Goal: Understand process/instructions: Learn how to perform a task or action

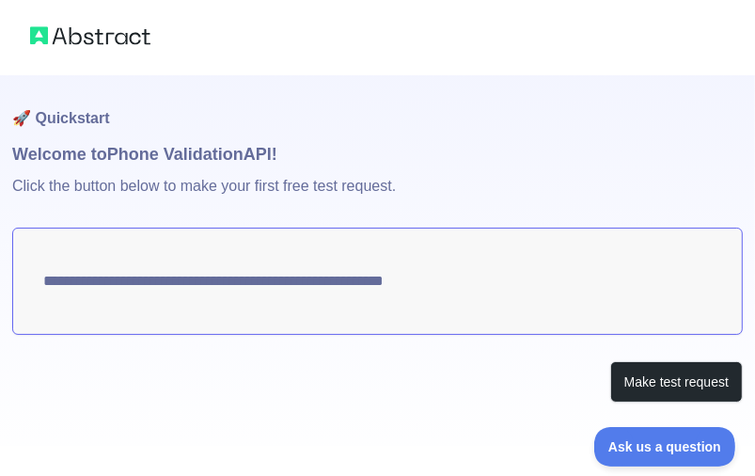
scroll to position [8, 0]
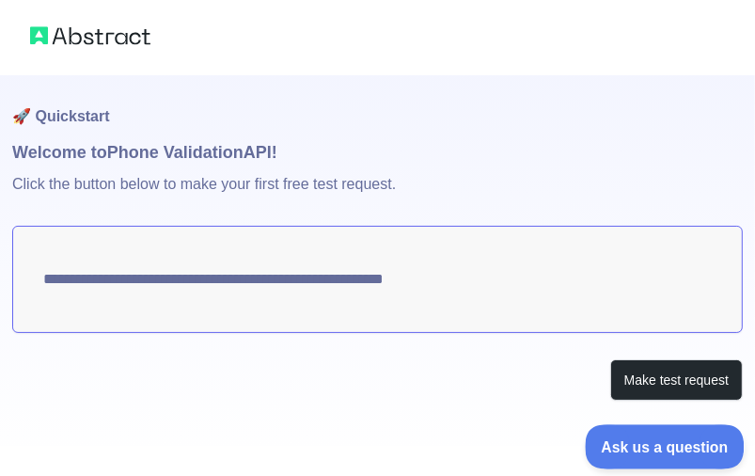
click at [639, 445] on span "Ask us a question" at bounding box center [655, 443] width 141 height 13
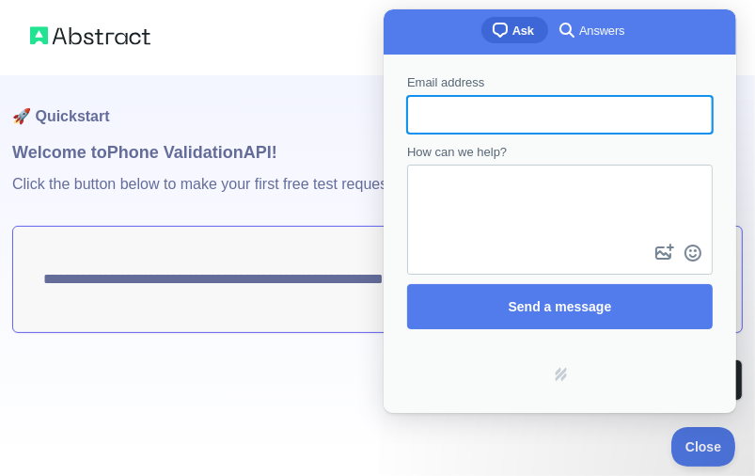
scroll to position [0, 0]
click at [321, 352] on div "**********" at bounding box center [377, 272] width 731 height 408
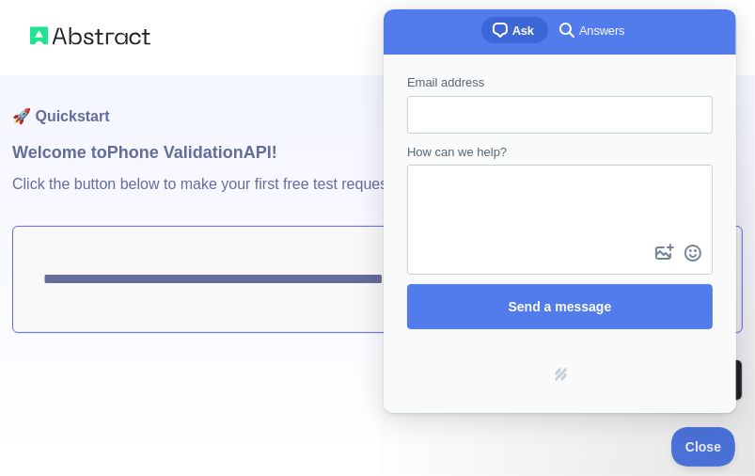
click at [113, 36] on img at bounding box center [90, 36] width 120 height 26
click at [113, 34] on img at bounding box center [90, 36] width 120 height 26
click at [552, 386] on link "hs-logo" at bounding box center [560, 393] width 128 height 15
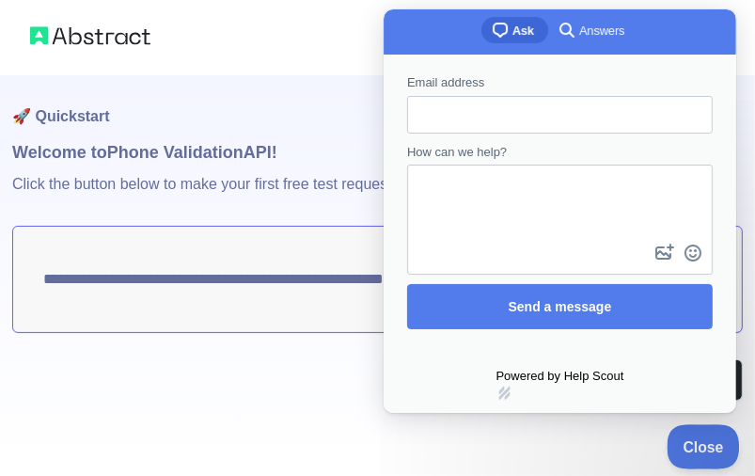
click at [707, 437] on span "Close" at bounding box center [699, 443] width 64 height 13
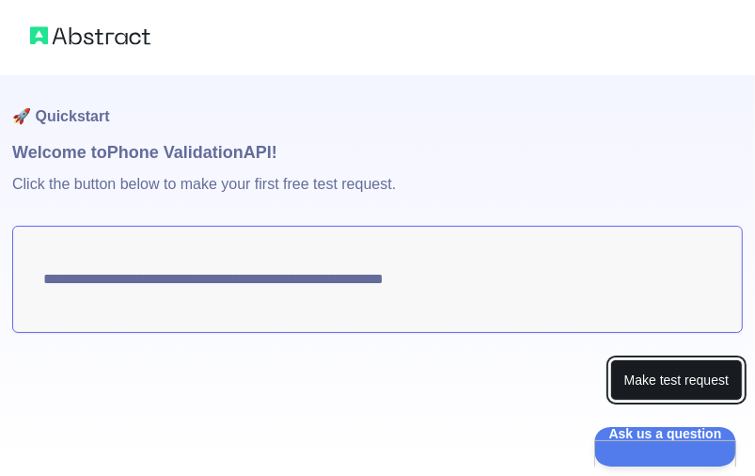
click at [707, 391] on button "Make test request" at bounding box center [677, 380] width 133 height 42
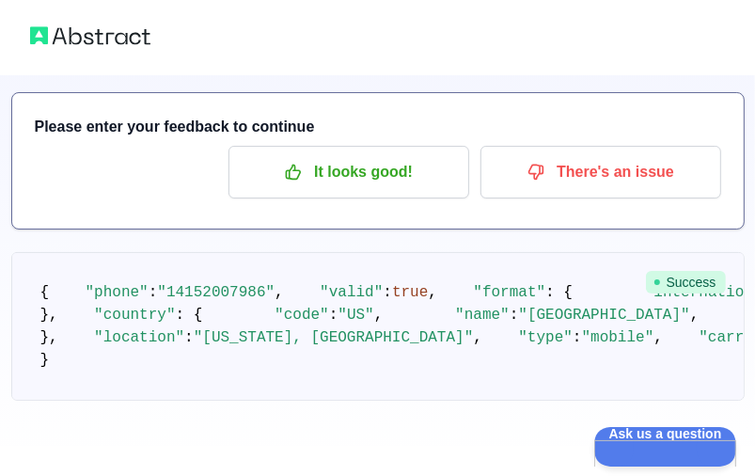
scroll to position [365, 0]
click at [323, 329] on span ""[US_STATE], [GEOGRAPHIC_DATA]"" at bounding box center [334, 337] width 280 height 17
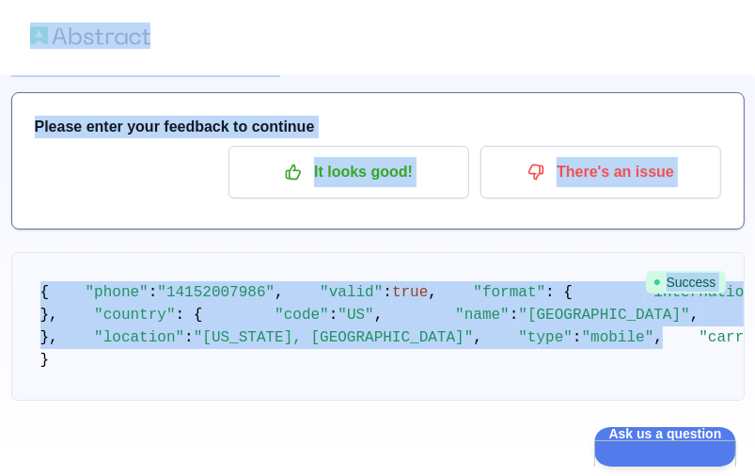
drag, startPoint x: 356, startPoint y: 318, endPoint x: 10, endPoint y: 16, distance: 458.7
click at [10, 16] on div "🚀 Quickstart Welcome to Phone Validation API! Please enter your feedback to con…" at bounding box center [377, 142] width 755 height 476
click at [243, 252] on pre "{ "phone" : "[PHONE_NUMBER]" , "valid" : true , "format" : { "international" : …" at bounding box center [378, 326] width 734 height 149
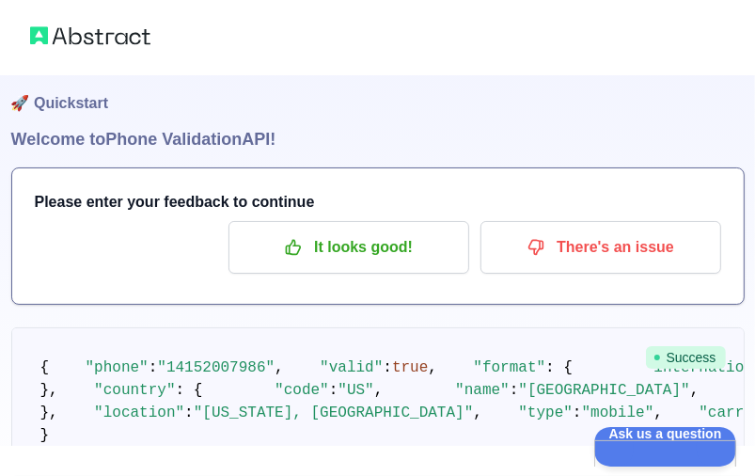
scroll to position [0, 0]
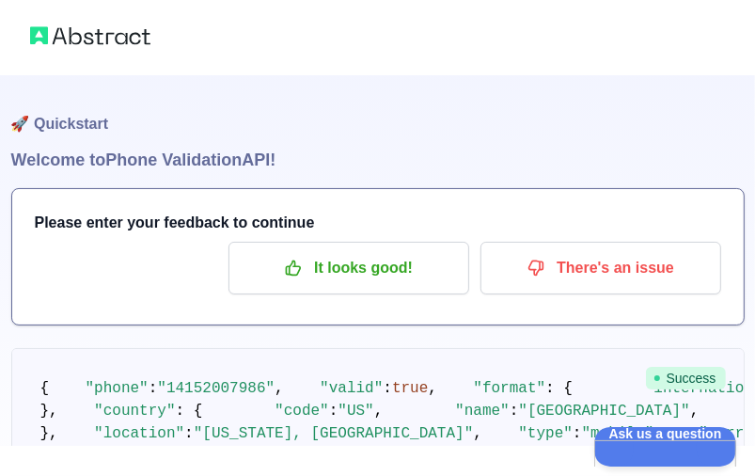
click at [135, 44] on img at bounding box center [90, 36] width 120 height 26
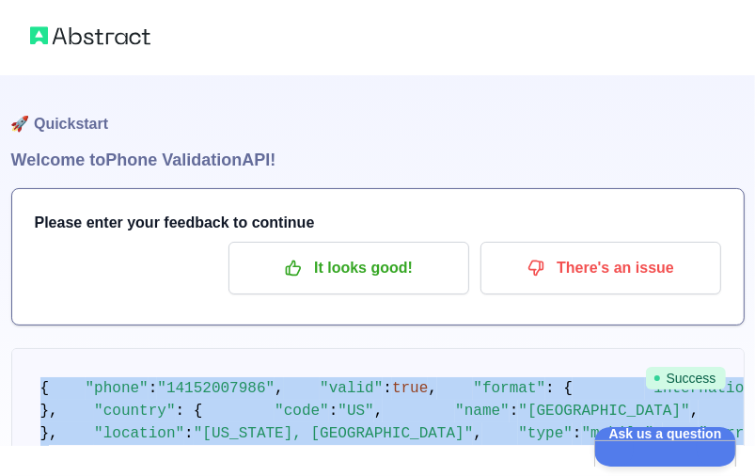
drag, startPoint x: 353, startPoint y: 355, endPoint x: 19, endPoint y: 382, distance: 335.1
click at [19, 382] on pre "{ "phone" : "[PHONE_NUMBER]" , "valid" : true , "format" : { "international" : …" at bounding box center [378, 422] width 734 height 149
copy code "{ "phone" : "14152007986" , "valid" : true , "format" : { "international" : "+1…"
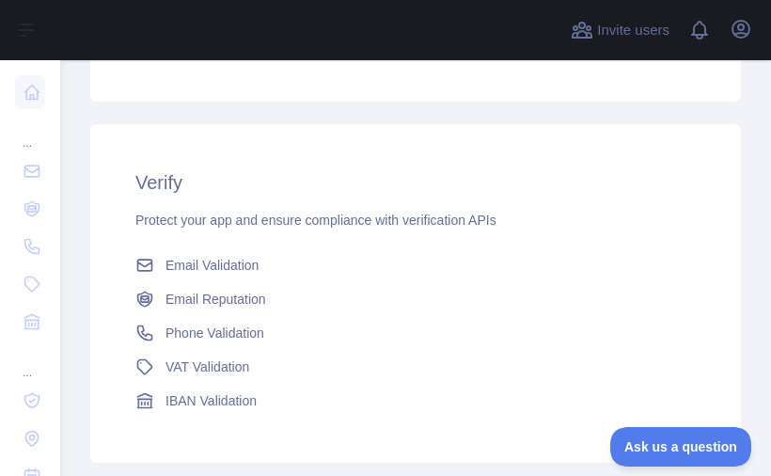
scroll to position [1035, 0]
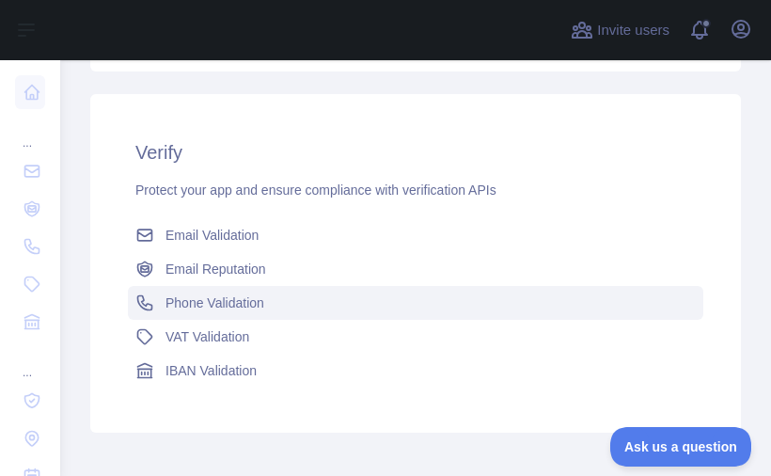
click at [276, 314] on link "Phone Validation" at bounding box center [416, 303] width 576 height 34
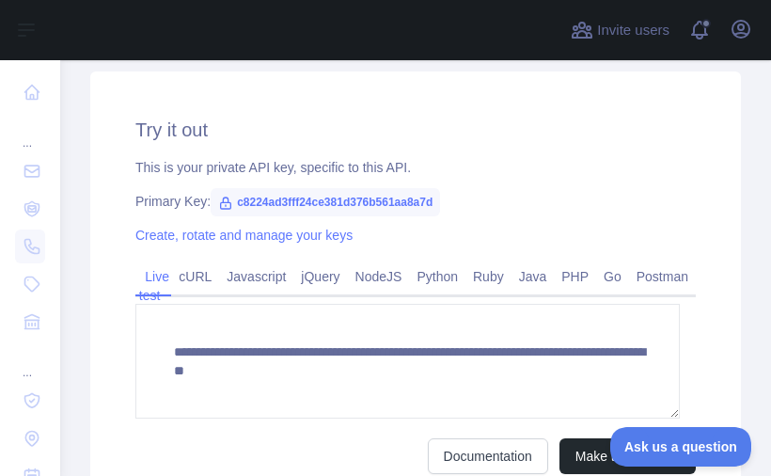
scroll to position [627, 0]
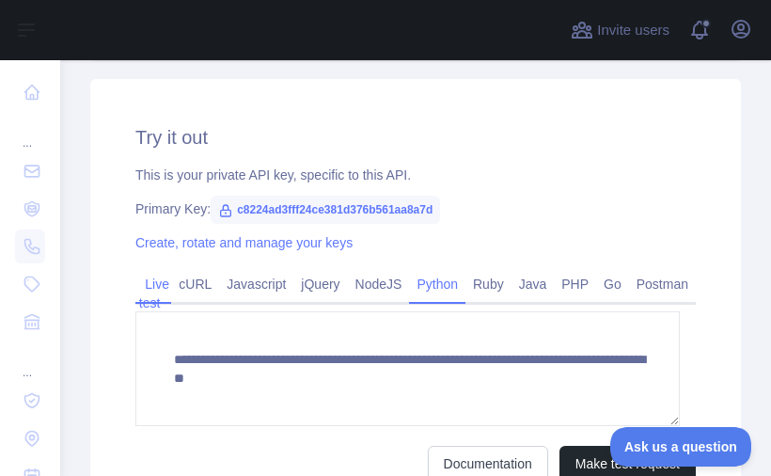
click at [444, 288] on link "Python" at bounding box center [437, 284] width 56 height 30
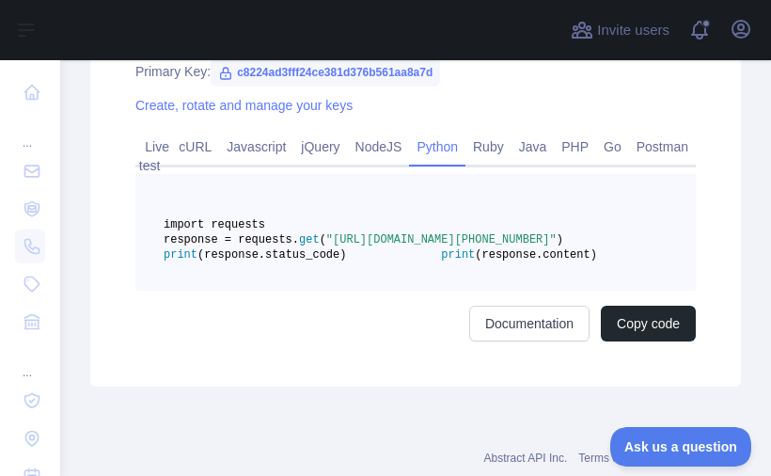
scroll to position [815, 0]
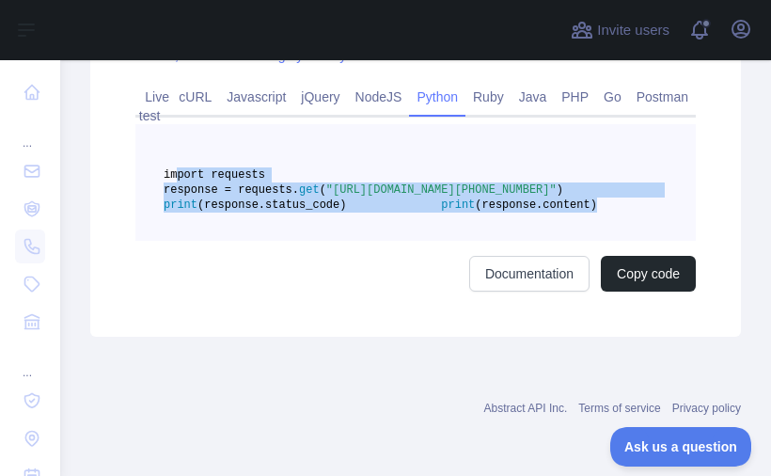
drag, startPoint x: 421, startPoint y: 269, endPoint x: 184, endPoint y: 172, distance: 256.1
click at [181, 172] on pre "import requests response = requests. get ( "[URL][DOMAIN_NAME][PHONE_NUMBER]" )…" at bounding box center [415, 182] width 561 height 117
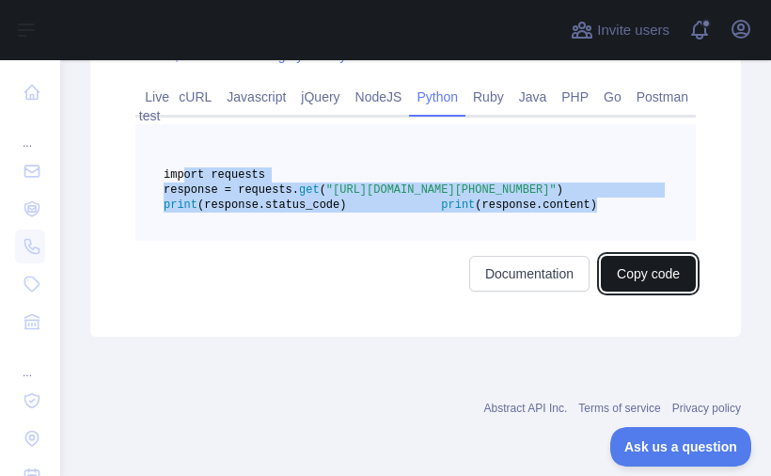
click at [659, 292] on button "Copy code" at bounding box center [648, 274] width 95 height 36
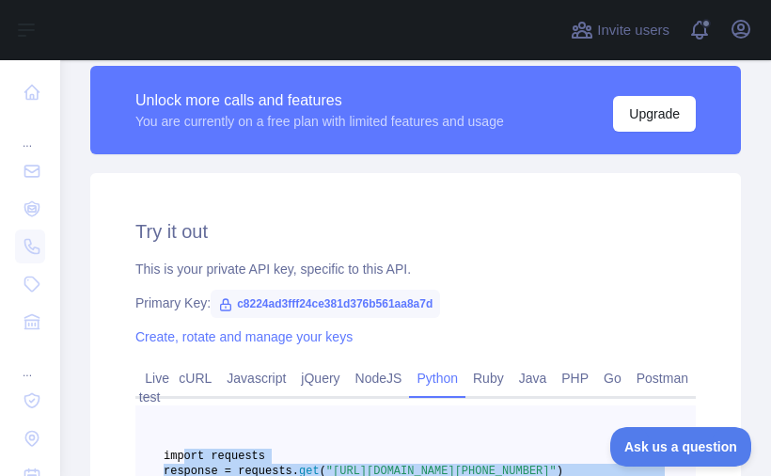
scroll to position [627, 0]
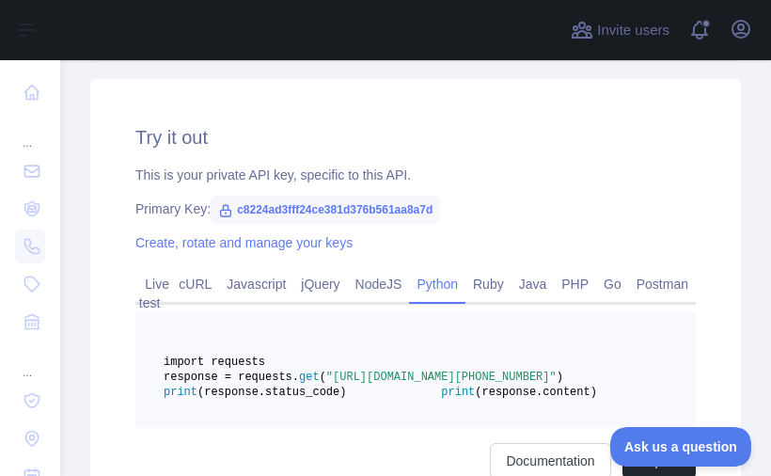
click at [350, 211] on span "c8224ad3fff24ce381d376b561aa8a7d" at bounding box center [326, 210] width 230 height 28
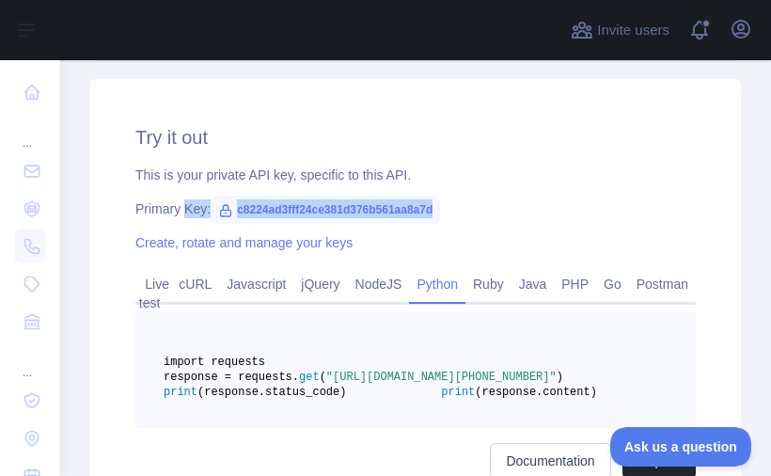
click at [350, 211] on span "c8224ad3fff24ce381d376b561aa8a7d" at bounding box center [326, 210] width 230 height 28
click at [321, 211] on span "c8224ad3fff24ce381d376b561aa8a7d" at bounding box center [326, 210] width 230 height 28
drag, startPoint x: 232, startPoint y: 209, endPoint x: 437, endPoint y: 216, distance: 204.3
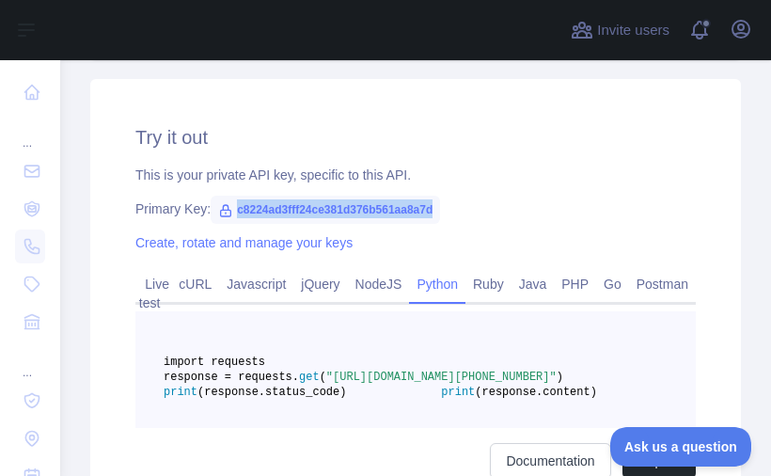
click at [437, 216] on span "c8224ad3fff24ce381d376b561aa8a7d" at bounding box center [326, 210] width 230 height 28
copy span "c8224ad3fff24ce381d376b561aa8a7d"
click at [406, 216] on span "c8224ad3fff24ce381d376b561aa8a7d" at bounding box center [326, 210] width 230 height 28
drag, startPoint x: 435, startPoint y: 212, endPoint x: 120, endPoint y: 212, distance: 314.2
click at [120, 212] on div "Try it out This is your private API key, specific to this API. Primary Key: c82…" at bounding box center [415, 301] width 651 height 445
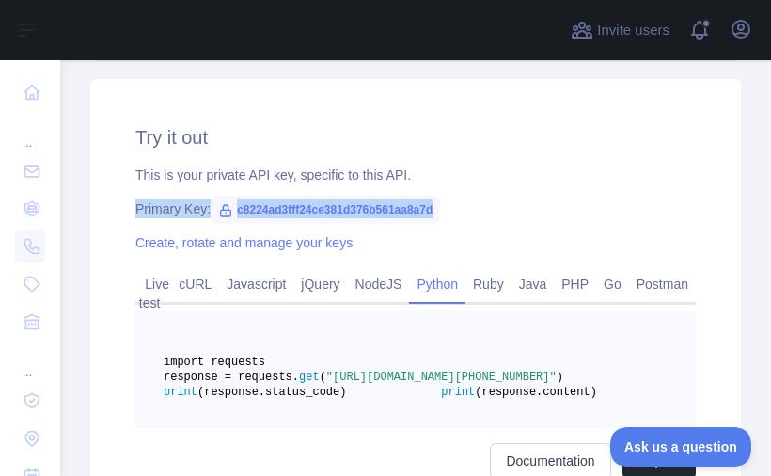
copy div "Primary Key: c8224ad3fff24ce381d376b561aa8a7d"
